Goal: Task Accomplishment & Management: Use online tool/utility

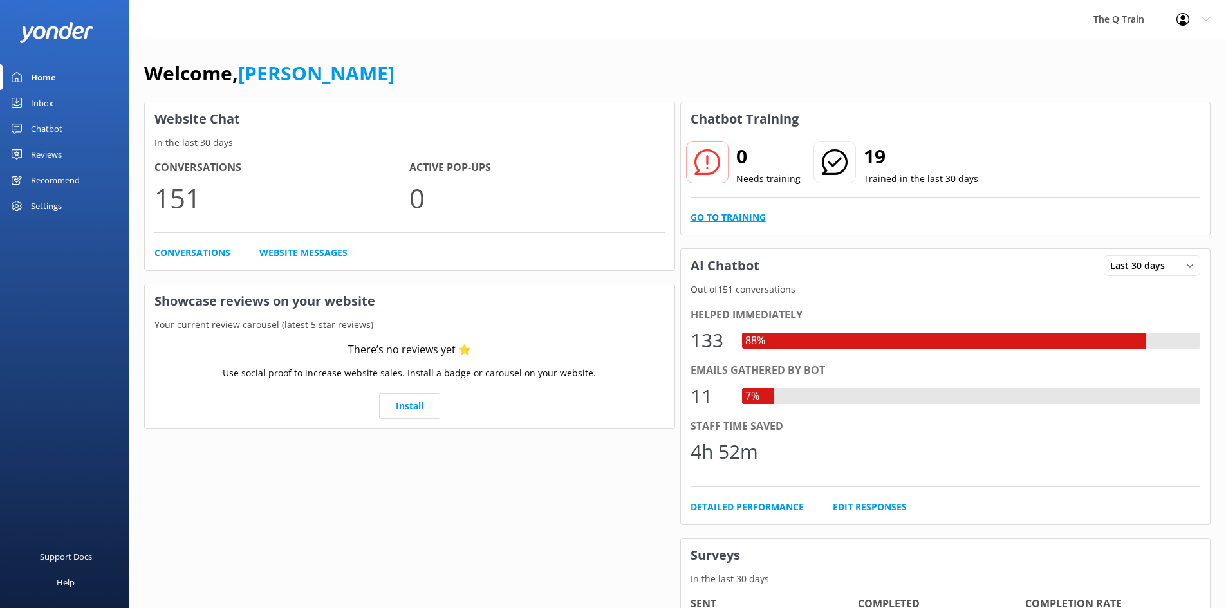
click at [754, 217] on link "Go to Training" at bounding box center [727, 217] width 75 height 14
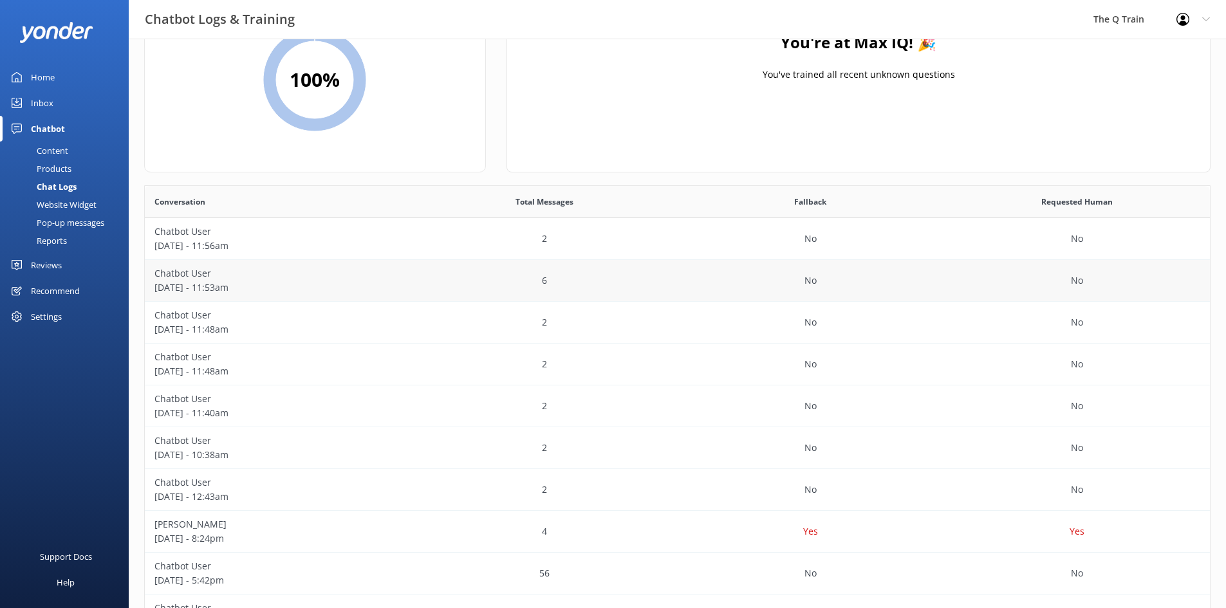
scroll to position [192, 0]
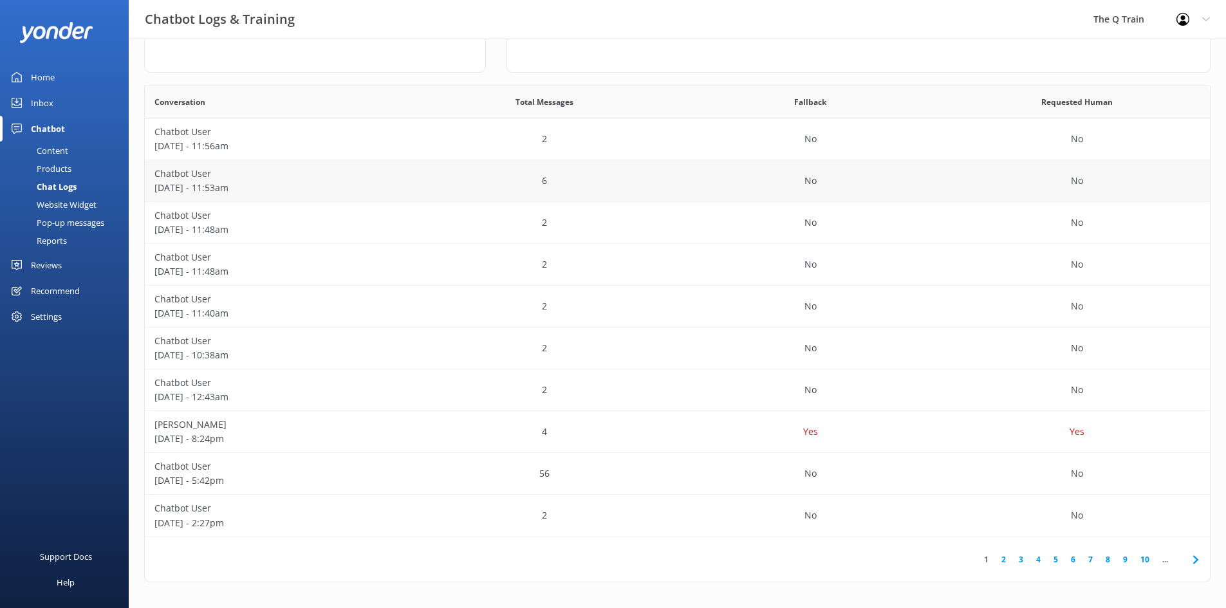
click at [191, 176] on p "Chatbot User" at bounding box center [277, 174] width 247 height 14
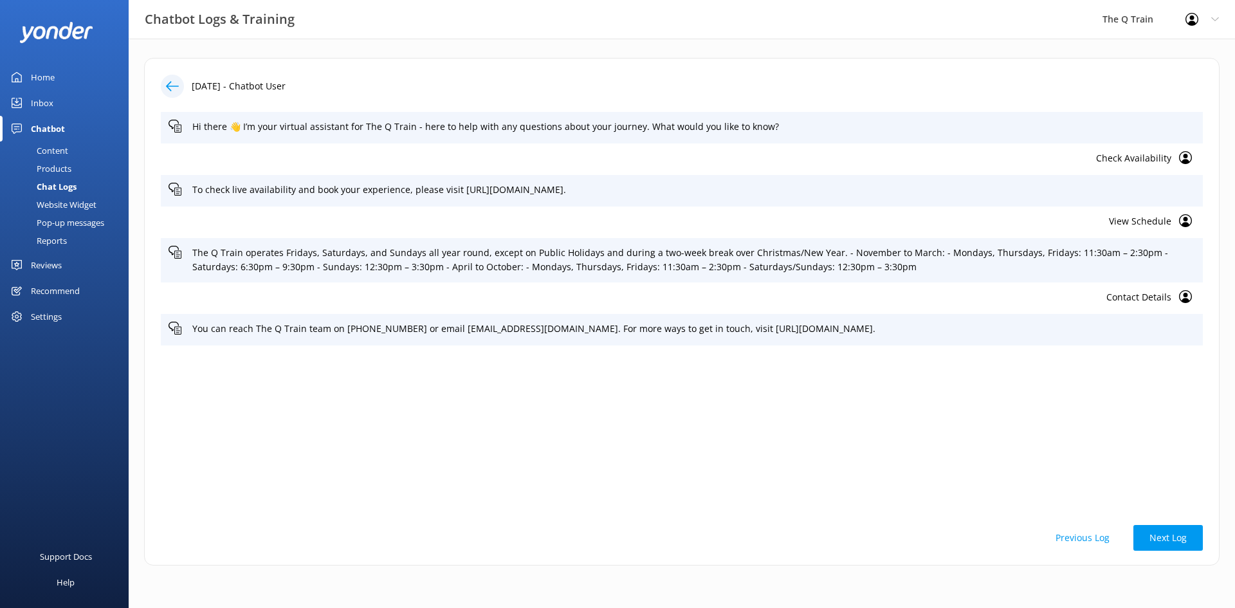
click at [48, 76] on div "Home" at bounding box center [43, 77] width 24 height 26
